Goal: Task Accomplishment & Management: Use online tool/utility

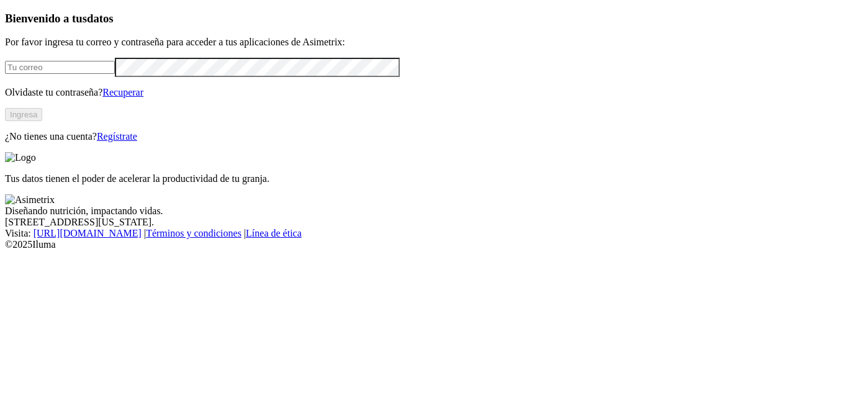
click at [115, 74] on input "email" at bounding box center [60, 67] width 110 height 13
type input "[PERSON_NAME][EMAIL_ADDRESS][PERSON_NAME][DOMAIN_NAME]"
click at [42, 121] on button "Ingresa" at bounding box center [23, 114] width 37 height 13
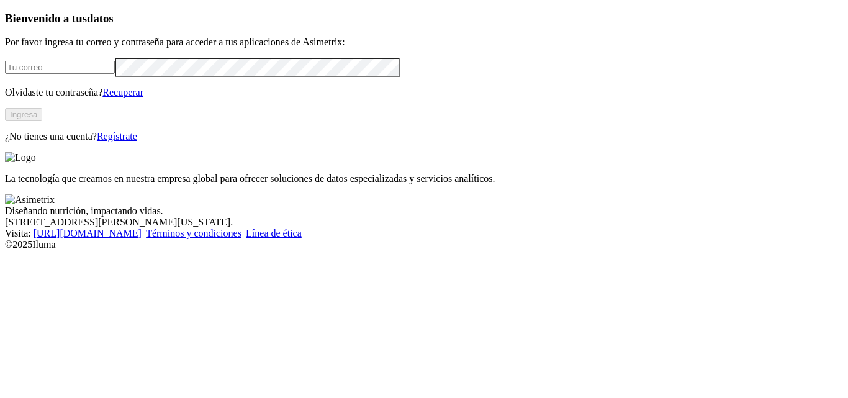
click at [115, 74] on input "email" at bounding box center [60, 67] width 110 height 13
type input "[PERSON_NAME][EMAIL_ADDRESS][PERSON_NAME][DOMAIN_NAME]"
click at [42, 121] on button "Ingresa" at bounding box center [23, 114] width 37 height 13
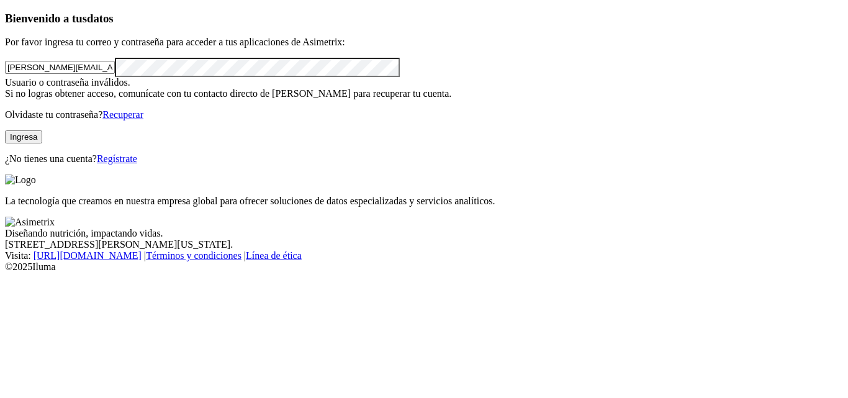
click at [5, 96] on div "Bienvenido a tus datos Por favor ingresa tu correo y contraseña para acceder a …" at bounding box center [424, 88] width 838 height 153
click at [42, 143] on button "Ingresa" at bounding box center [23, 136] width 37 height 13
